Goal: Task Accomplishment & Management: Manage account settings

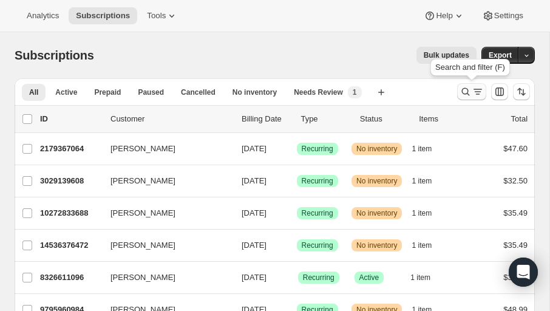
click at [464, 91] on icon "Search and filter results" at bounding box center [466, 92] width 12 height 12
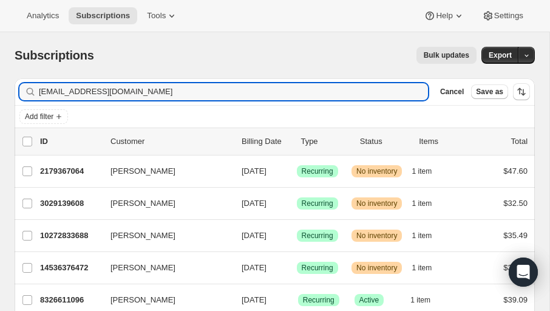
type input "[EMAIL_ADDRESS][DOMAIN_NAME]"
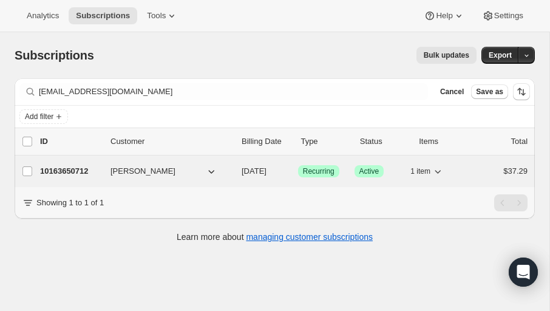
click at [179, 163] on div "10163650712 [PERSON_NAME] [DATE] Success Recurring Success Active 1 item $37.29" at bounding box center [284, 171] width 488 height 17
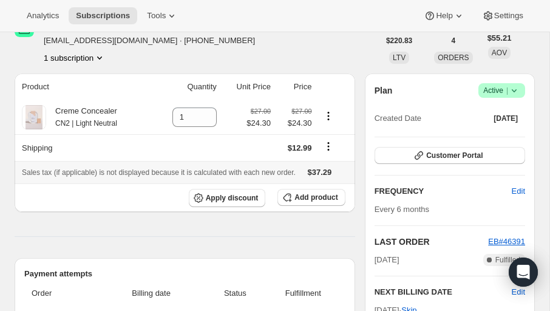
scroll to position [52, 0]
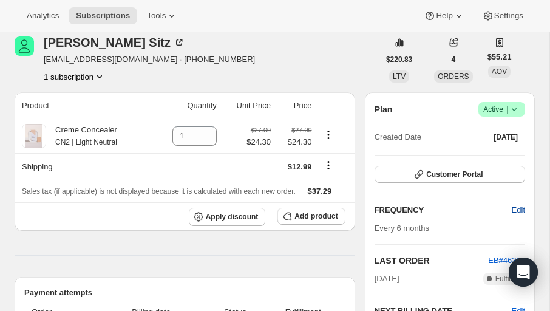
click at [516, 205] on span "Edit" at bounding box center [518, 210] width 13 height 12
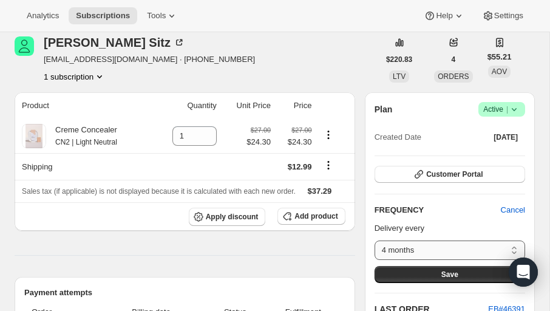
click at [504, 252] on select "4 months 6 months Custom..." at bounding box center [450, 250] width 151 height 19
select select "custom"
click at [375, 241] on select "4 months 6 months Custom..." at bounding box center [450, 250] width 151 height 19
select select "MONTH"
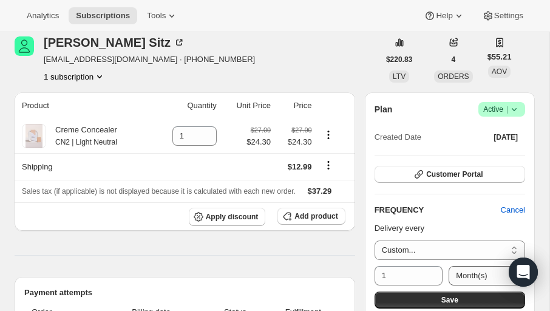
click at [475, 273] on select "Day(s) Week(s) Month(s) Year(s)" at bounding box center [487, 275] width 77 height 19
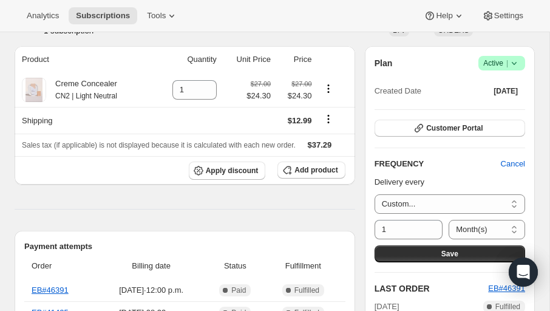
scroll to position [100, 0]
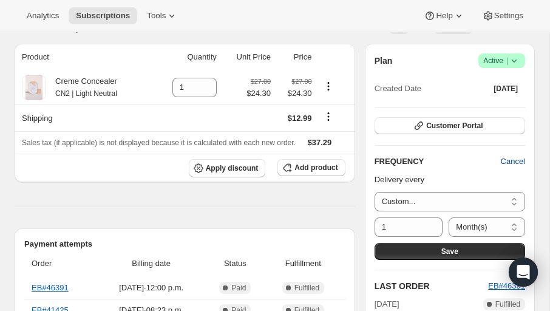
click at [509, 164] on span "Cancel" at bounding box center [513, 162] width 24 height 12
